Goal: Task Accomplishment & Management: Use online tool/utility

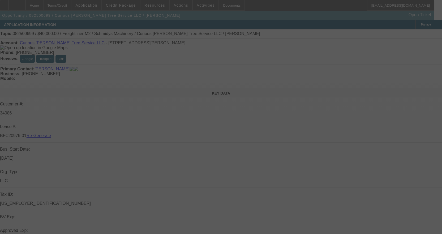
select select "3"
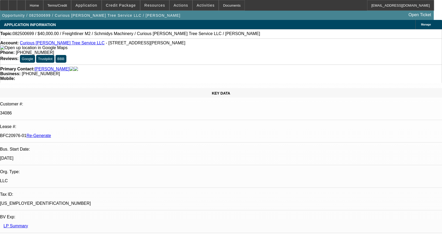
select select "0"
select select "3"
select select "0"
select select "6"
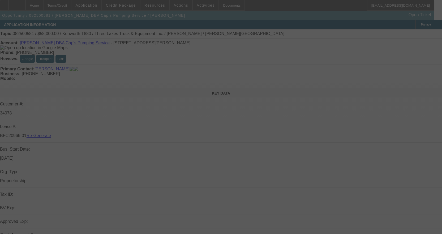
select select "3"
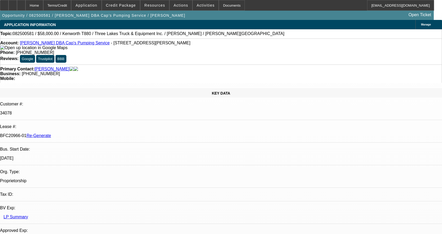
select select "0"
select select "9"
select select "0"
select select "6"
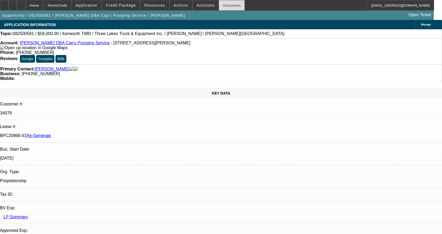
click at [219, 7] on div "Documents" at bounding box center [232, 5] width 26 height 11
click at [8, 5] on div at bounding box center [4, 5] width 8 height 11
click at [219, 6] on div "Documents" at bounding box center [232, 5] width 26 height 11
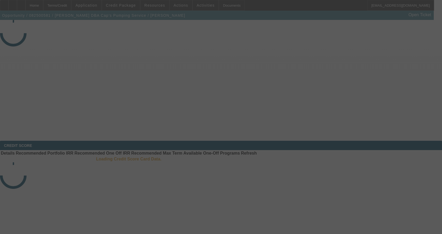
select select "3"
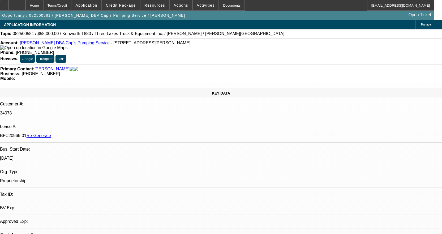
select select "0"
select select "9"
select select "0"
select select "6"
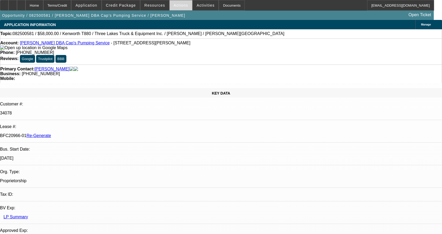
click at [178, 5] on span "Actions" at bounding box center [180, 5] width 15 height 4
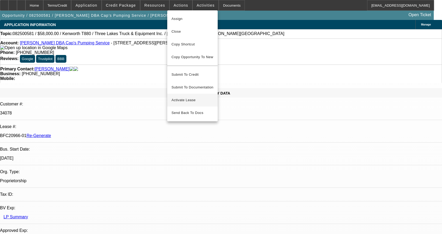
click at [189, 97] on span "Activate Lease" at bounding box center [192, 100] width 42 height 6
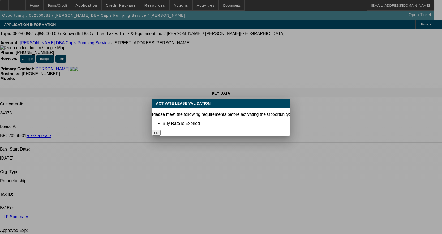
click at [160, 130] on button "Ok" at bounding box center [156, 133] width 9 height 6
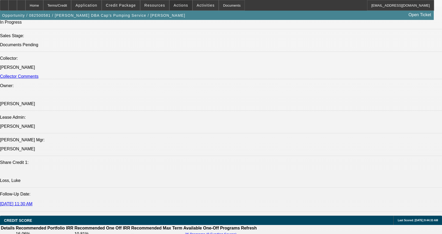
scroll to position [610, 0]
